Goal: Information Seeking & Learning: Check status

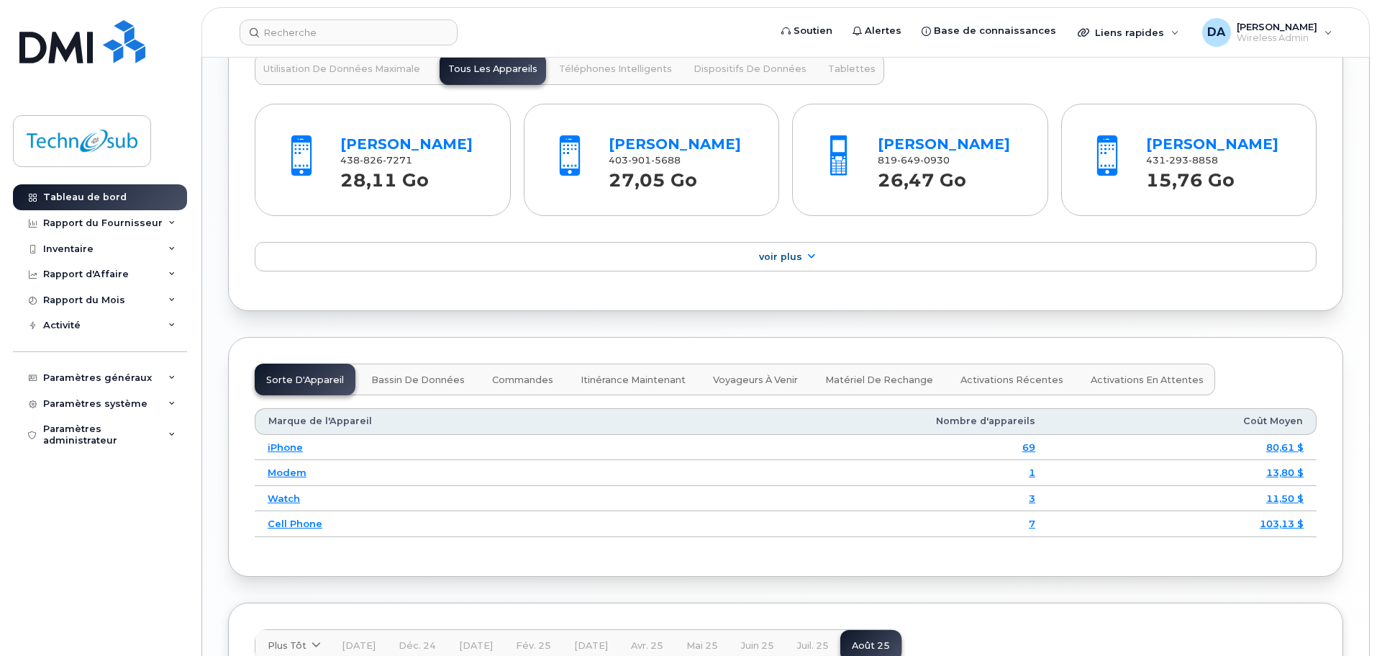
scroll to position [1295, 0]
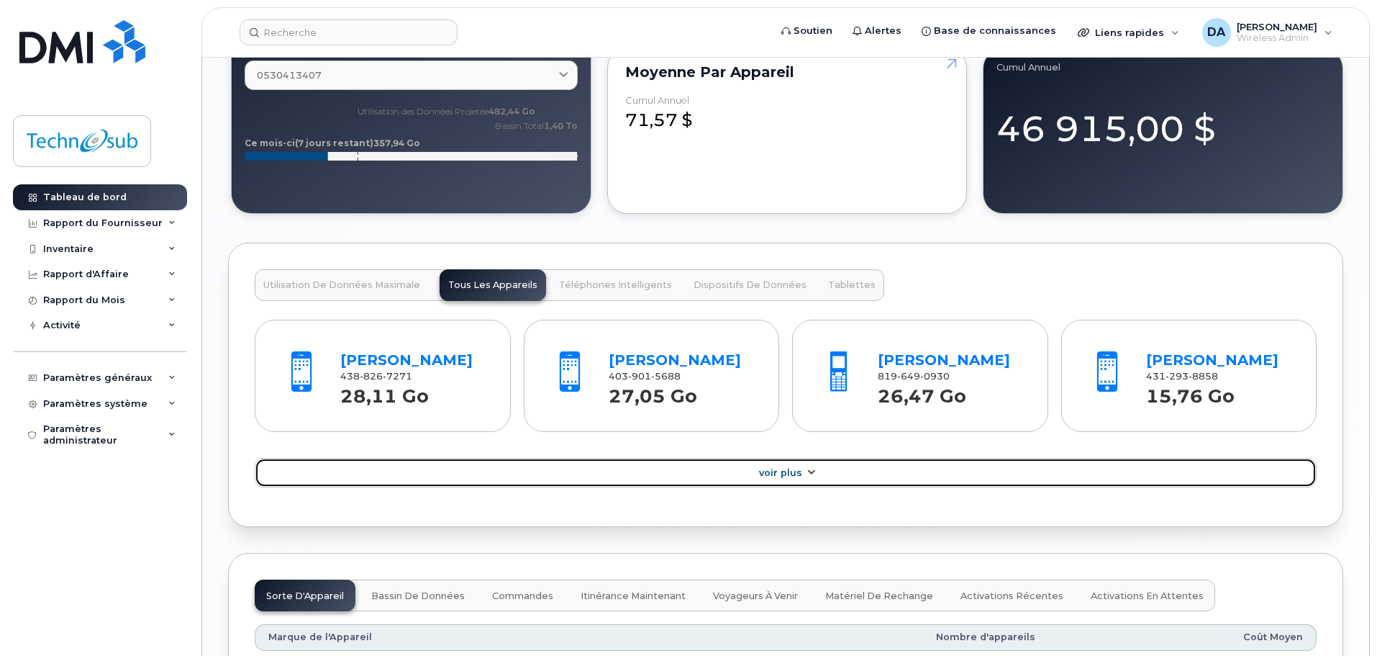
click at [800, 473] on span "Voir Plus" at bounding box center [780, 472] width 43 height 11
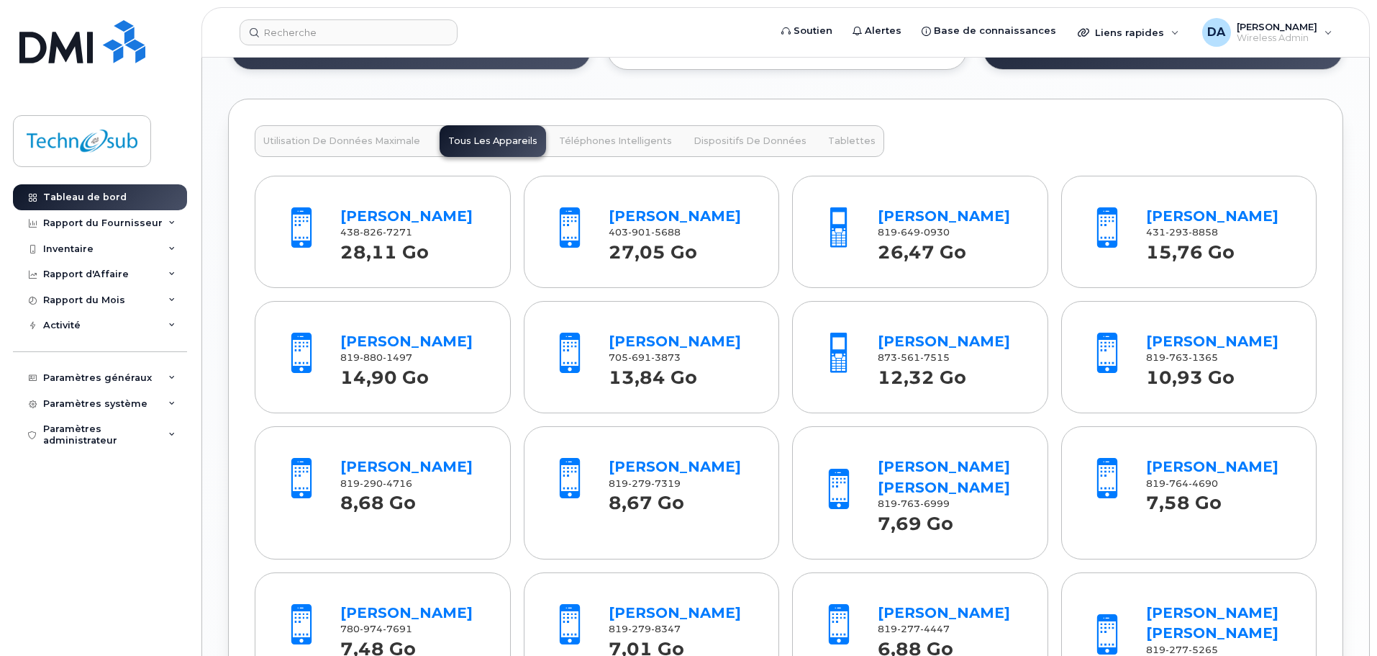
scroll to position [1511, 0]
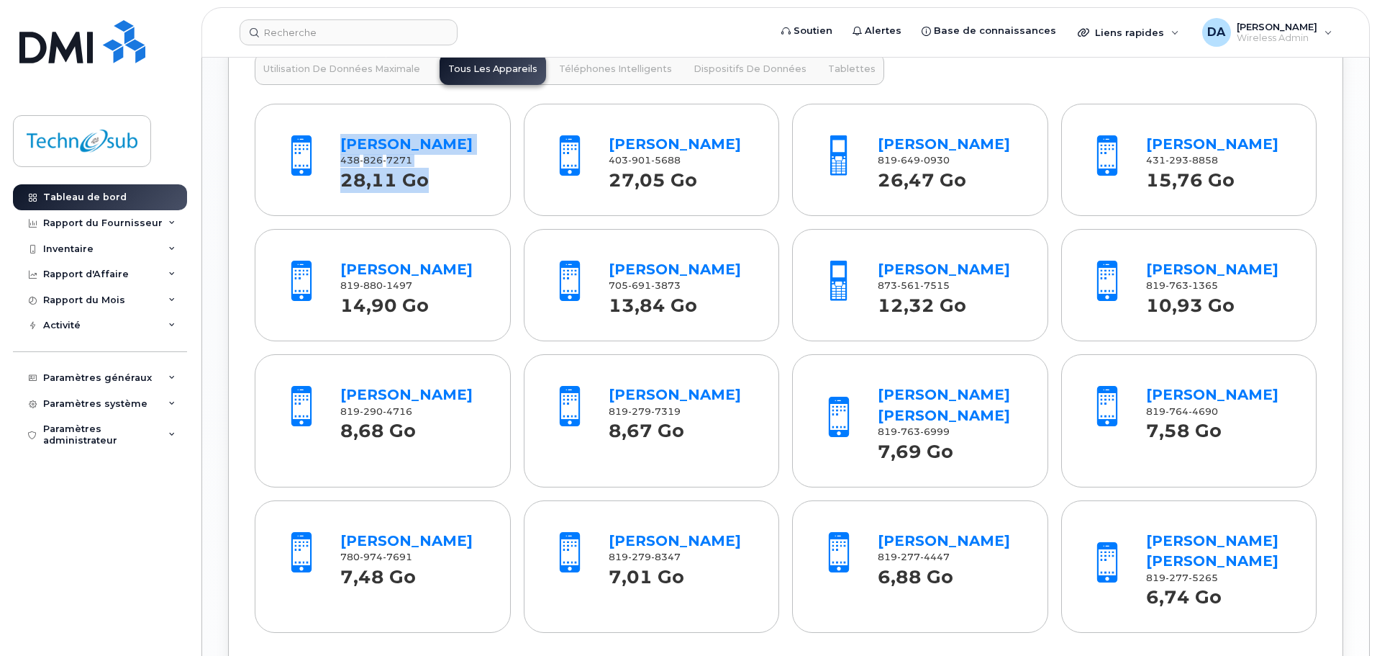
drag, startPoint x: 324, startPoint y: 146, endPoint x: 448, endPoint y: 186, distance: 130.2
click at [448, 186] on div "[PERSON_NAME] 438 826 7271 28,11 Go" at bounding box center [383, 160] width 230 height 96
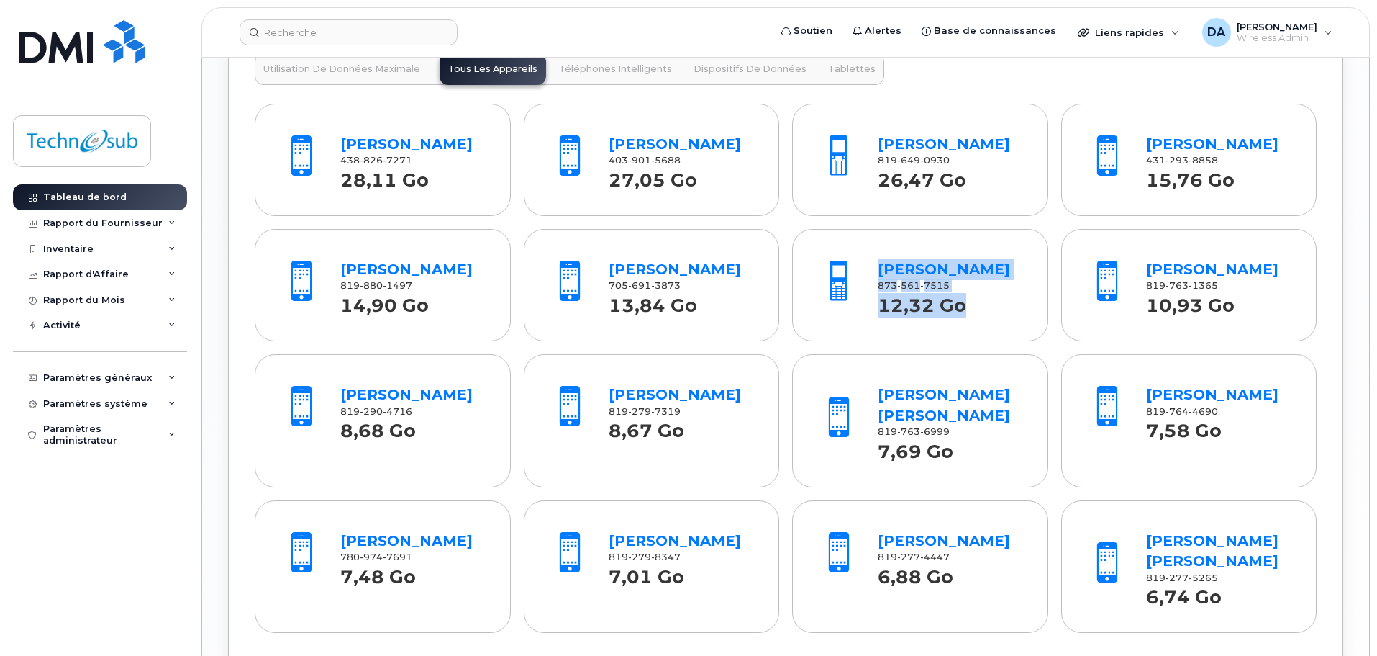
drag, startPoint x: 867, startPoint y: 306, endPoint x: 1000, endPoint y: 309, distance: 132.5
click at [1000, 309] on div "[PERSON_NAME] 873 561 7515 12,32 Go" at bounding box center [921, 285] width 230 height 96
click at [1265, 308] on div "10,93 Go" at bounding box center [1218, 306] width 145 height 26
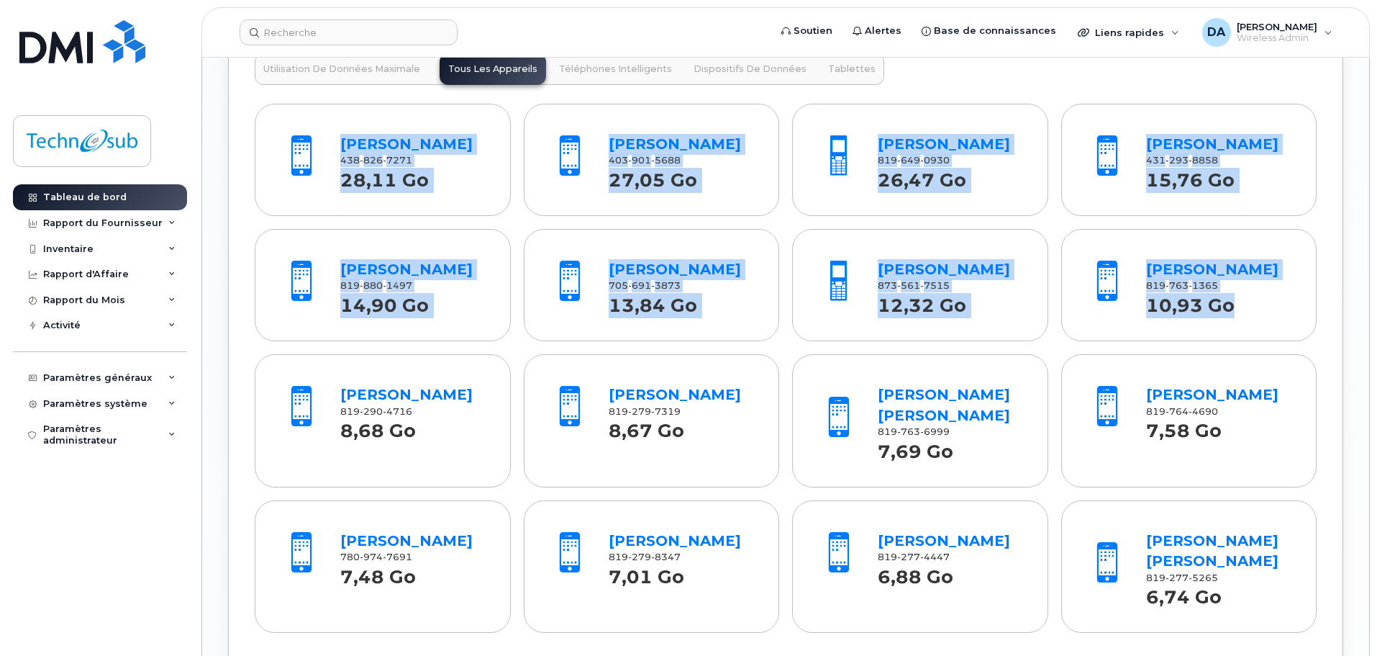
drag, startPoint x: 1285, startPoint y: 310, endPoint x: 309, endPoint y: 158, distance: 988.3
click at [309, 158] on div "[PERSON_NAME] 438 826 7271 28,11 Go [PERSON_NAME] 403 901 5688 27,05 Go [PERSON…" at bounding box center [786, 365] width 1062 height 535
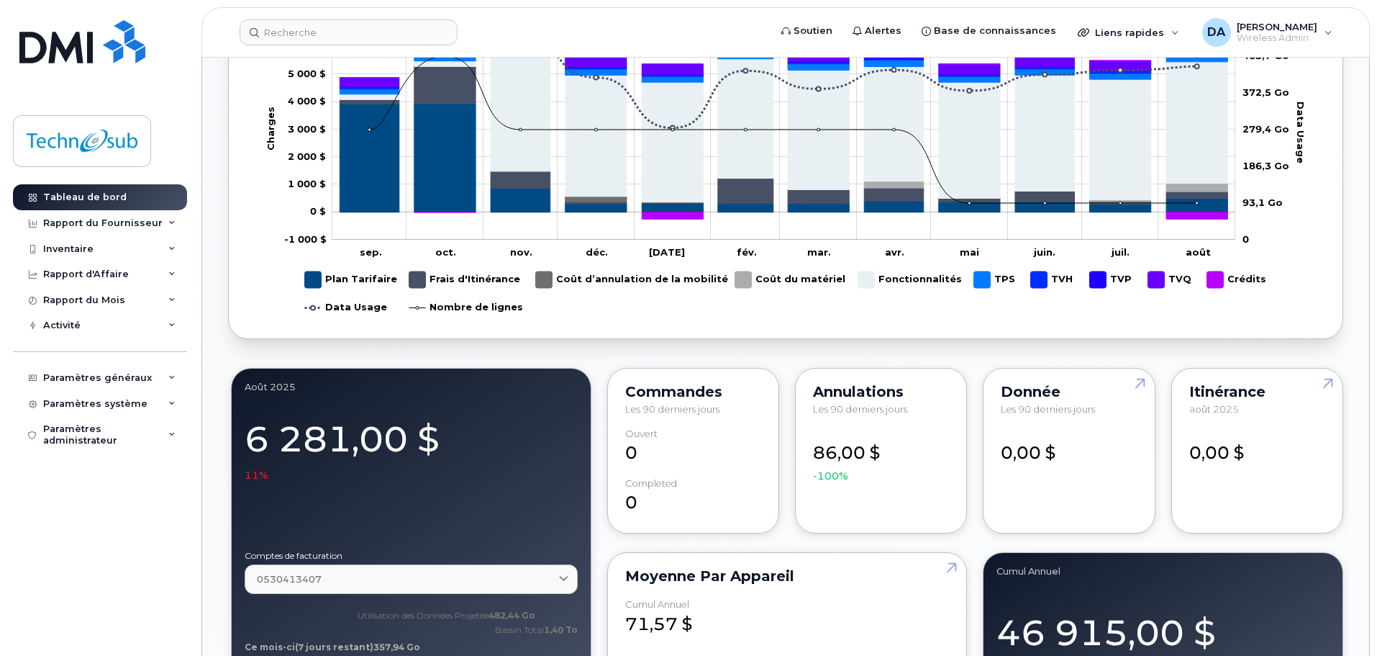
scroll to position [936, 0]
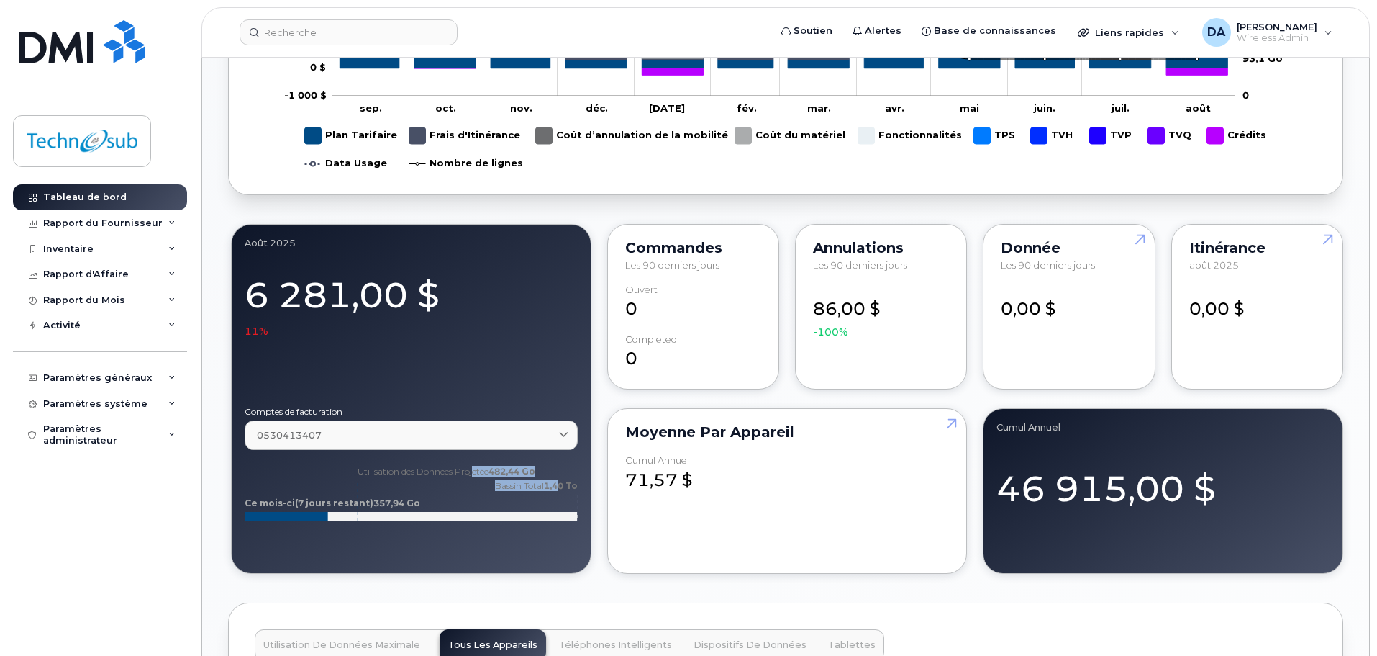
drag, startPoint x: 482, startPoint y: 469, endPoint x: 562, endPoint y: 470, distance: 79.9
click at [562, 470] on icon "Utilisation des Données Projetée 482,44 Go Bassin Total 1,40 To Ce mois-ci (7 j…" at bounding box center [411, 499] width 333 height 72
click at [549, 496] on icon "Utilisation des Données Projetée 482,44 Go Bassin Total 1,40 To Ce mois-ci (7 j…" at bounding box center [411, 499] width 333 height 72
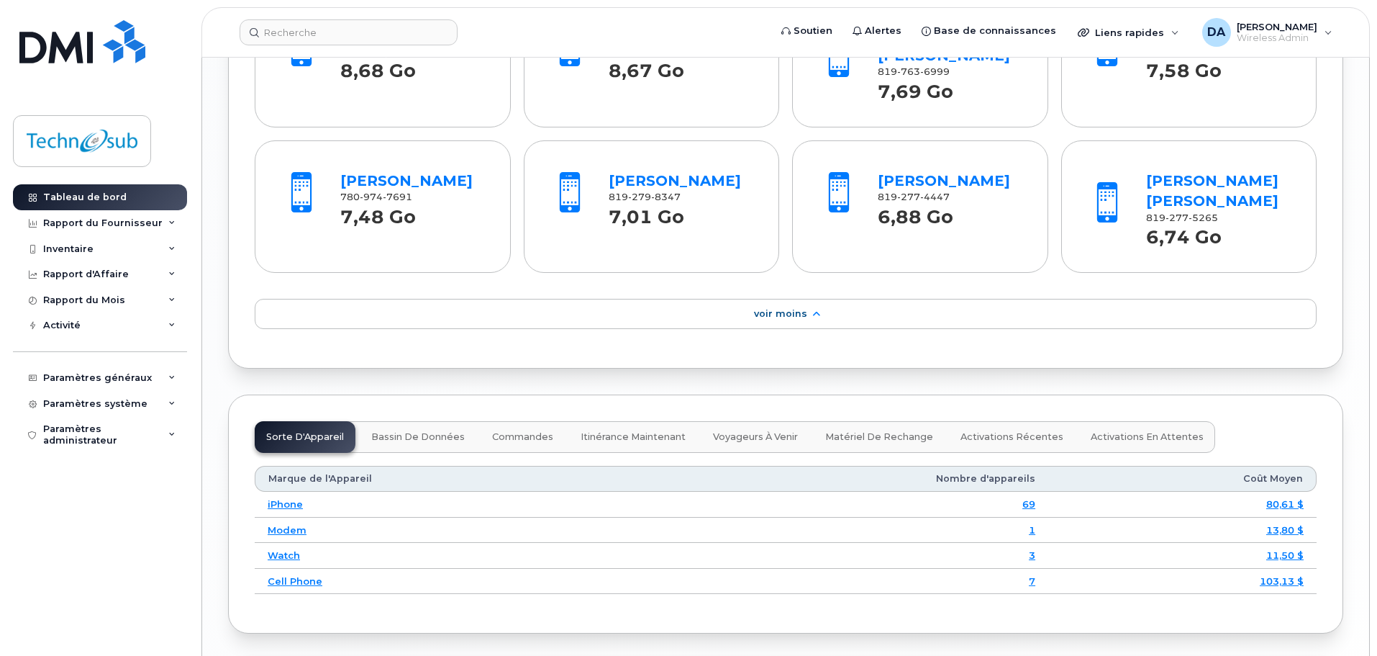
scroll to position [1583, 0]
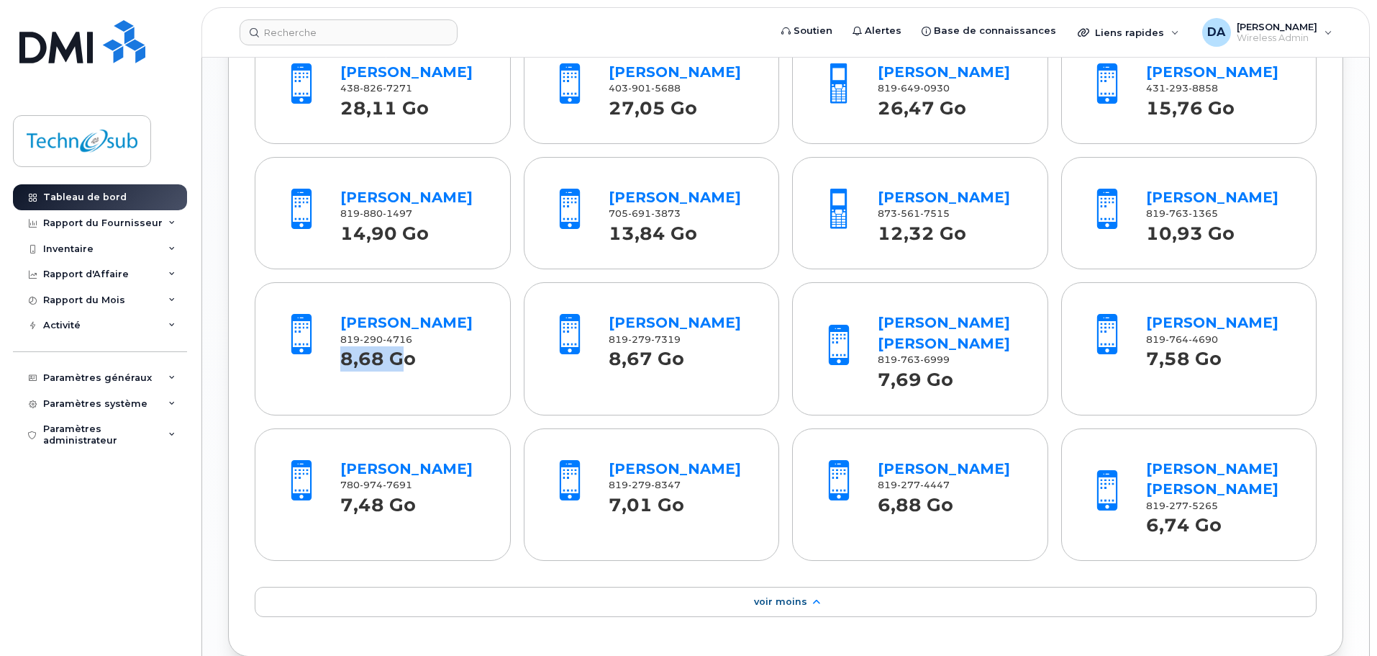
drag, startPoint x: 343, startPoint y: 368, endPoint x: 404, endPoint y: 368, distance: 61.2
click at [404, 368] on strong "8,68 Go" at bounding box center [378, 355] width 76 height 30
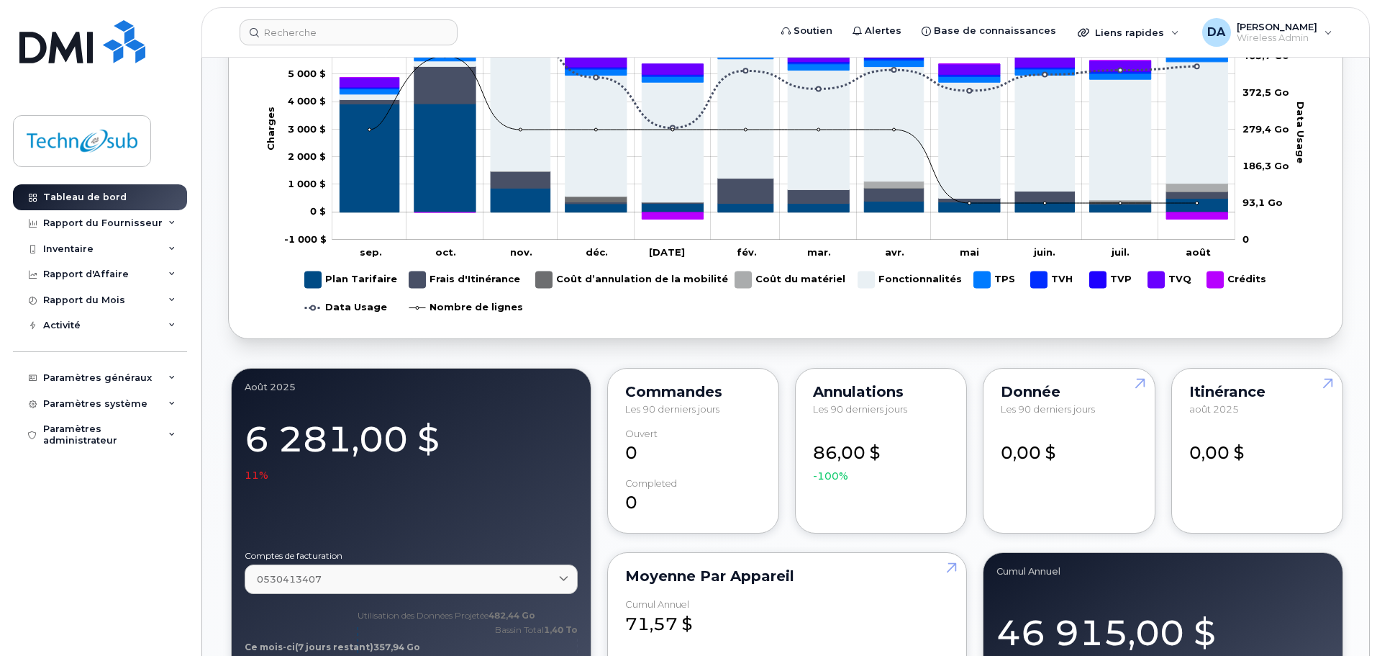
scroll to position [504, 0]
